Goal: Complete application form: Complete application form

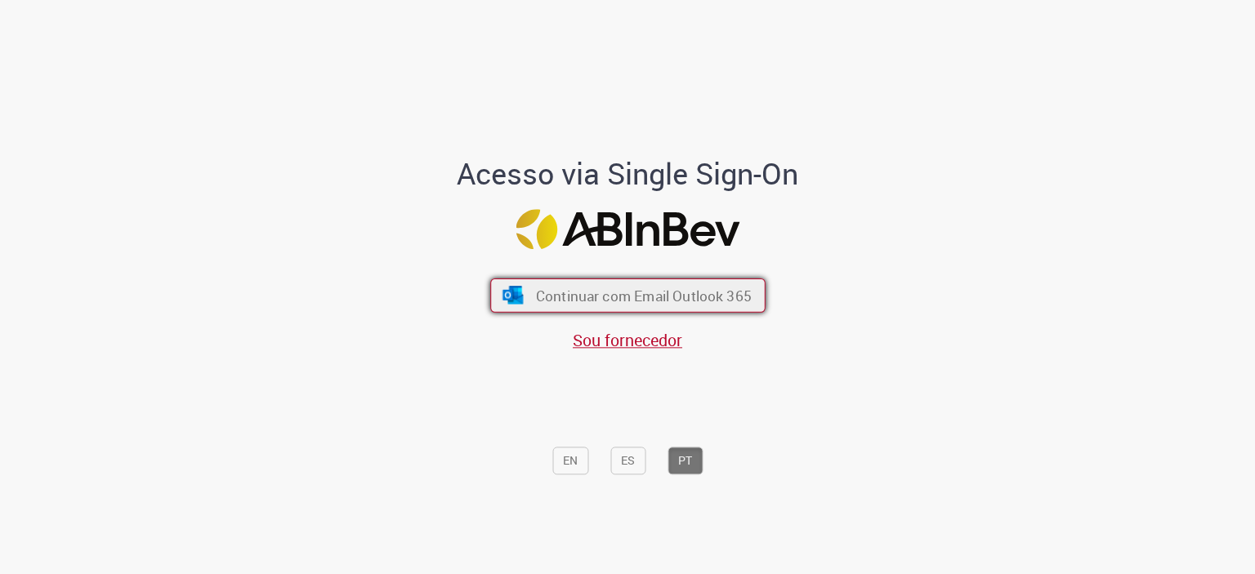
click at [655, 292] on span "Continuar com Email Outlook 365" at bounding box center [643, 295] width 216 height 19
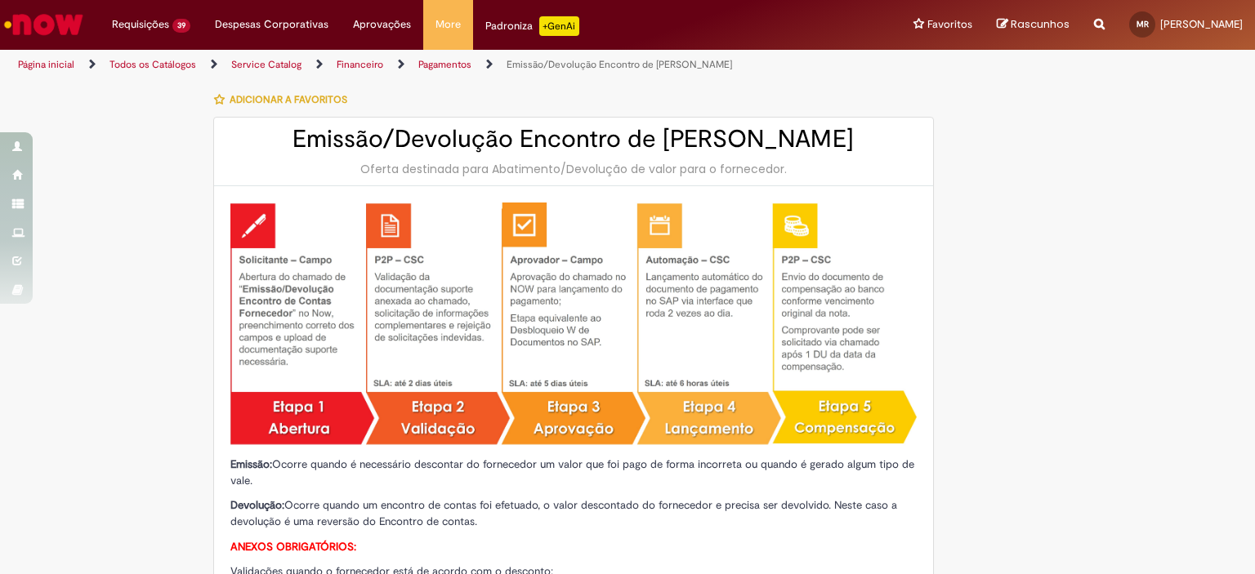
type input "**********"
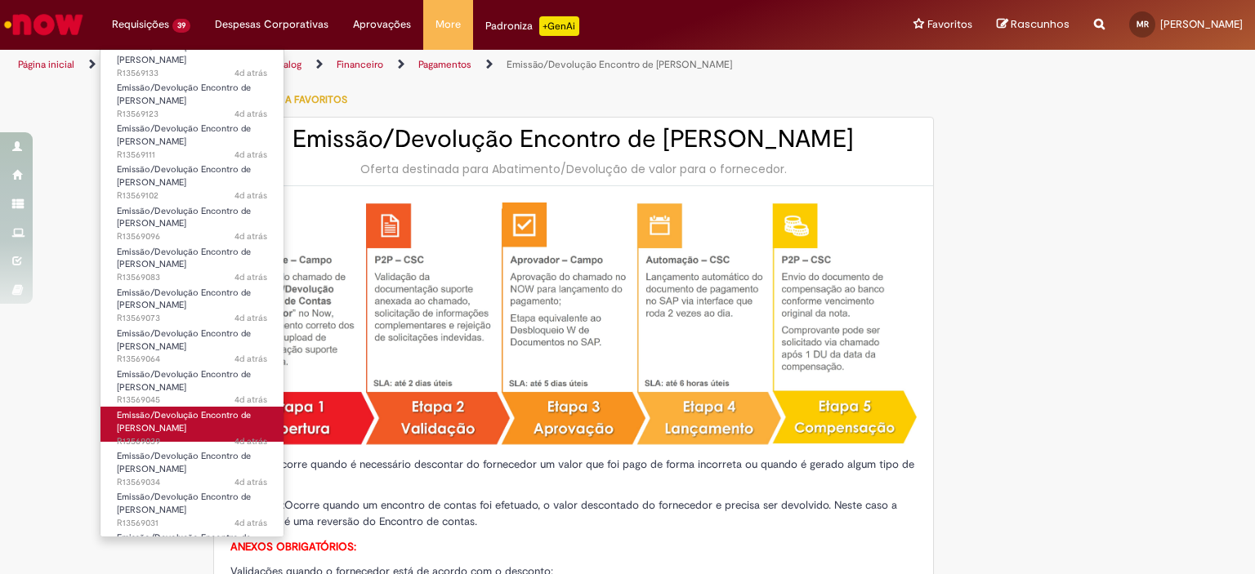
scroll to position [653, 0]
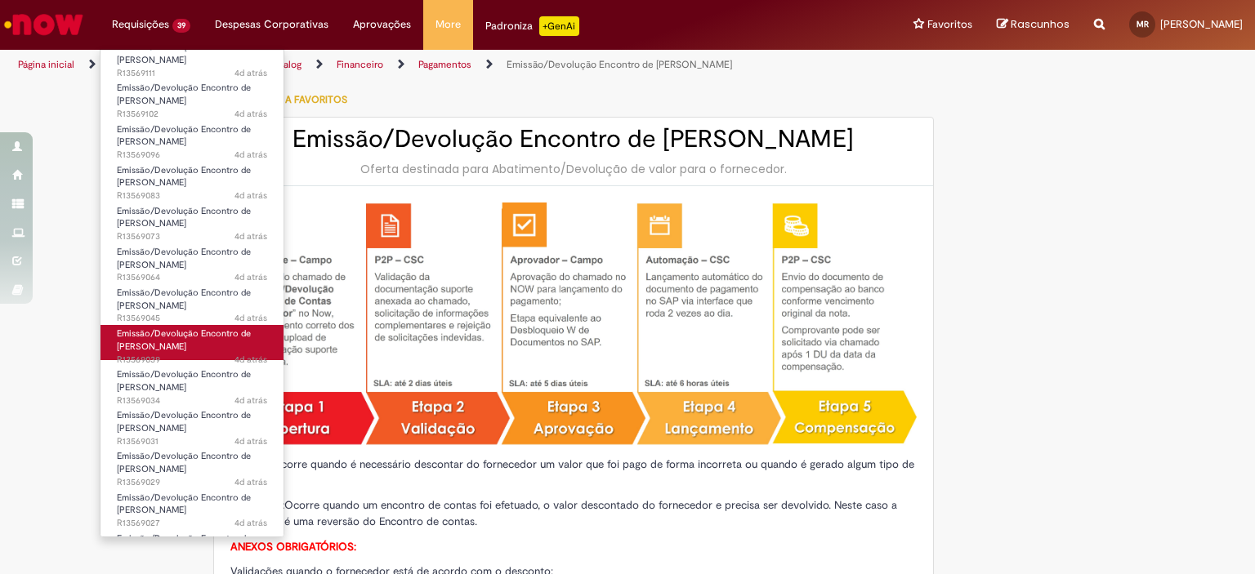
click at [193, 345] on span "Emissão/Devolução Encontro de [PERSON_NAME]" at bounding box center [184, 340] width 134 height 25
